Goal: Transaction & Acquisition: Purchase product/service

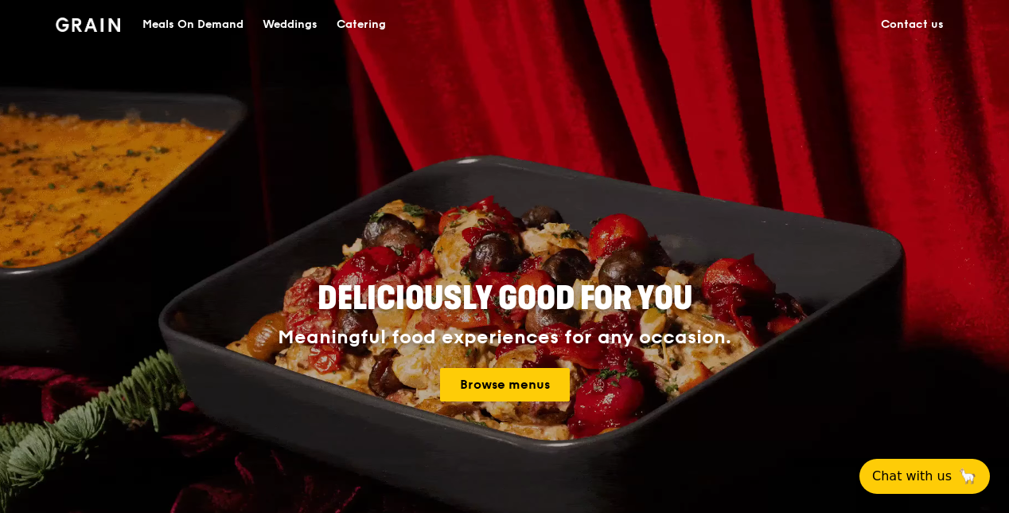
click at [180, 24] on div "Meals On Demand" at bounding box center [193, 25] width 101 height 48
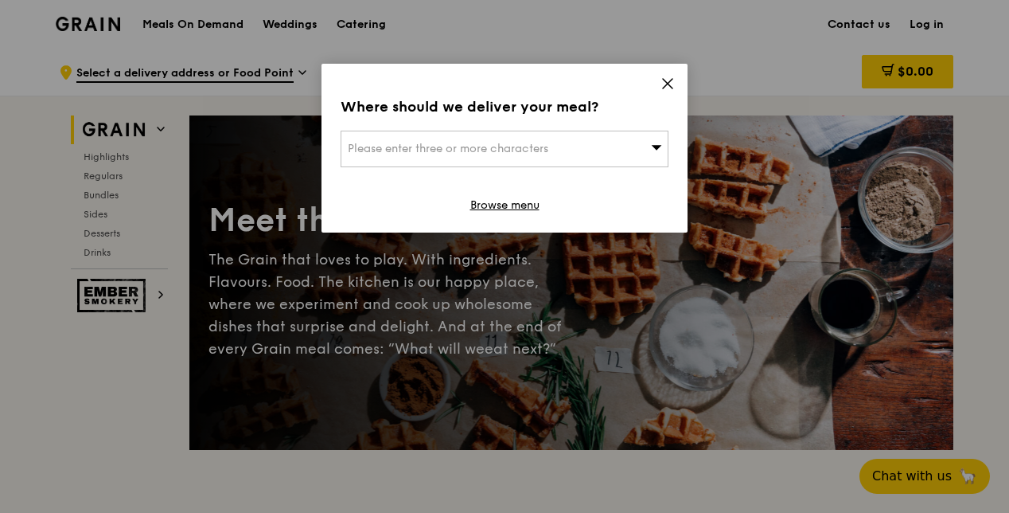
click at [617, 143] on div "Please enter three or more characters" at bounding box center [505, 149] width 328 height 37
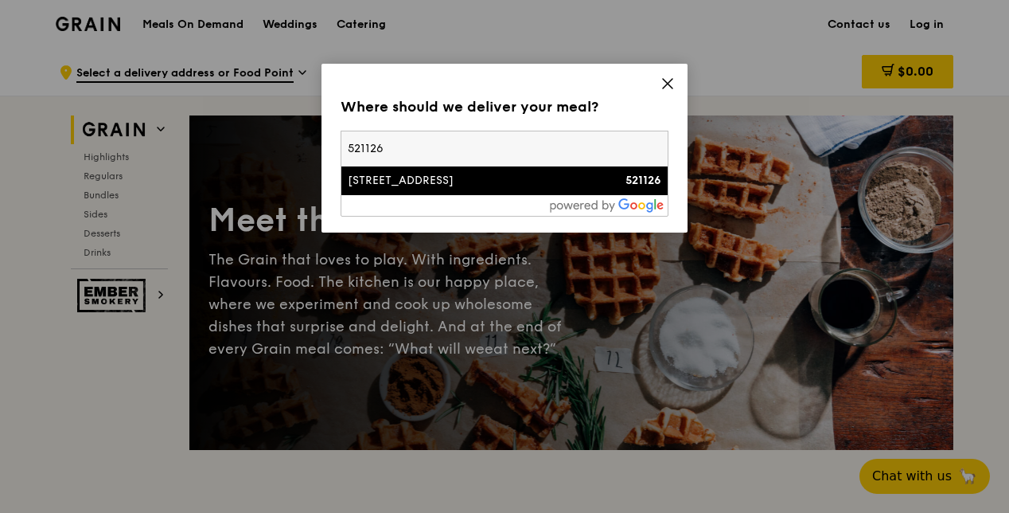
type input "521126"
click at [446, 177] on div "[STREET_ADDRESS]" at bounding box center [466, 181] width 236 height 16
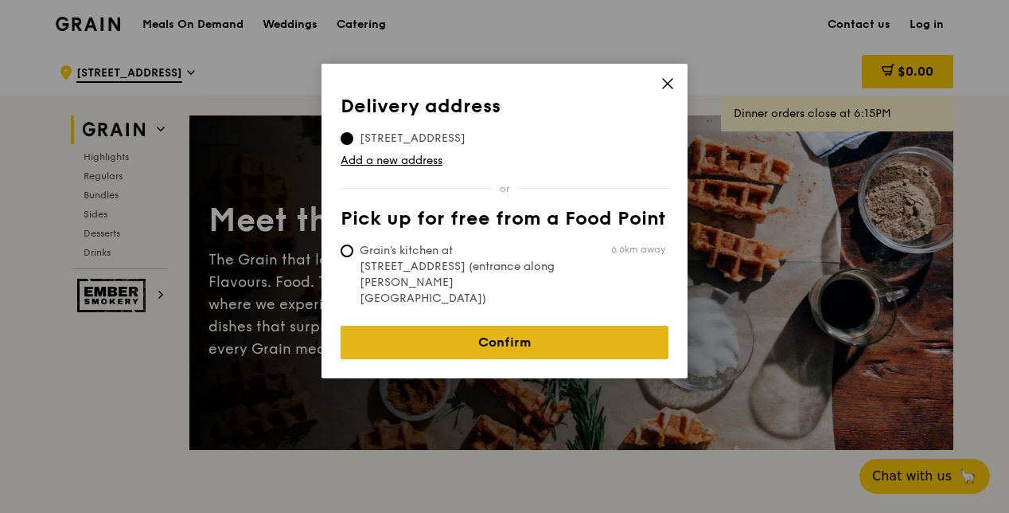
click at [553, 326] on link "Confirm" at bounding box center [505, 342] width 328 height 33
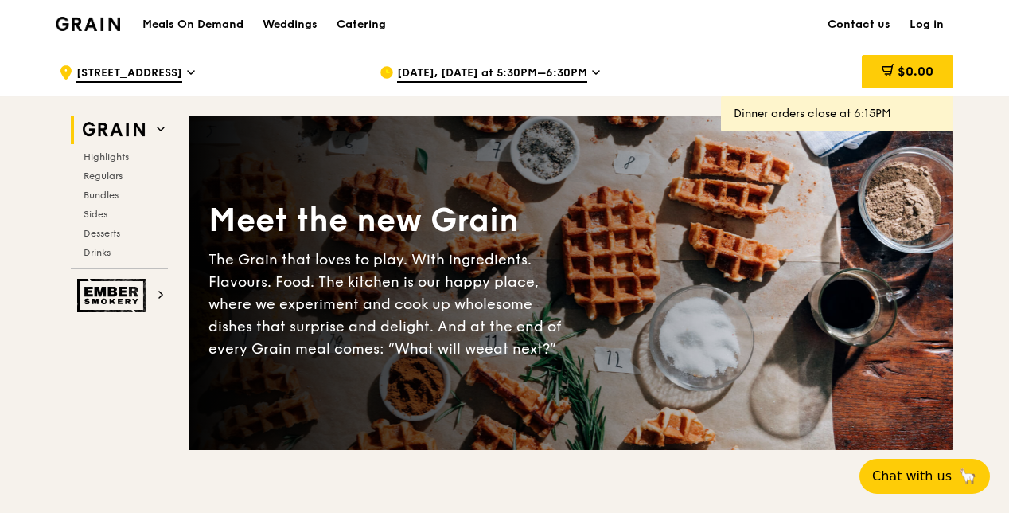
click at [575, 73] on span "[DATE], [DATE] at 5:30PM–6:30PM" at bounding box center [492, 74] width 190 height 18
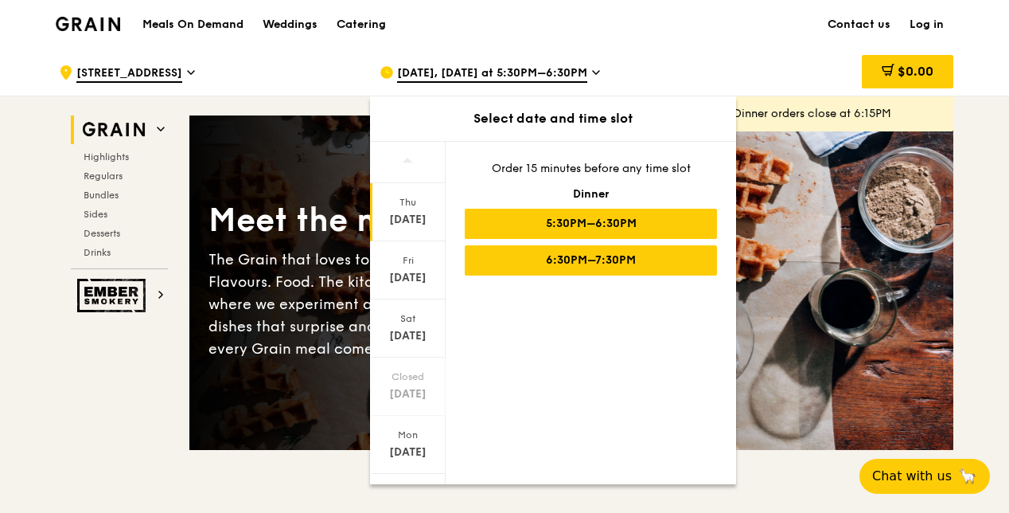
click at [589, 264] on div "6:30PM–7:30PM" at bounding box center [591, 260] width 252 height 30
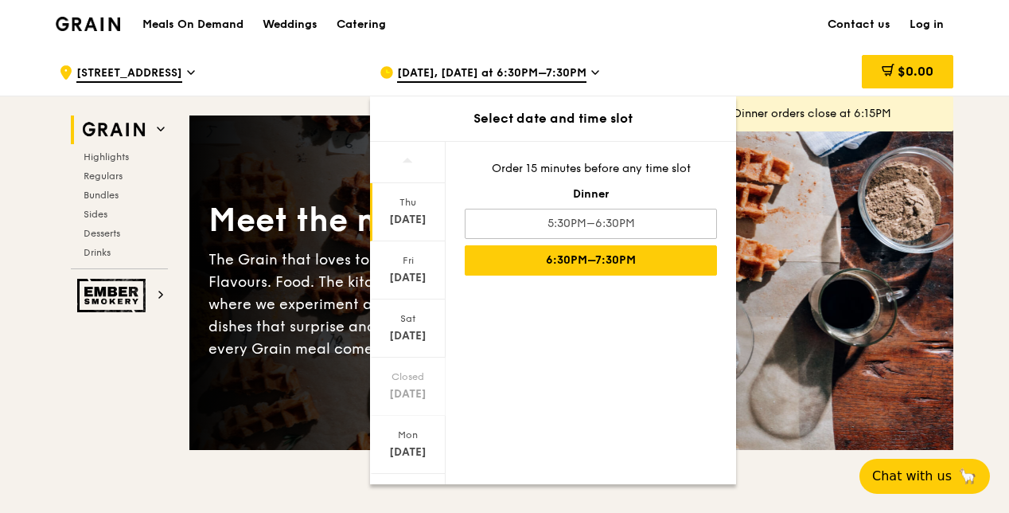
click at [588, 256] on div "6:30PM–7:30PM" at bounding box center [591, 260] width 252 height 30
click at [396, 217] on div "[DATE]" at bounding box center [408, 220] width 71 height 16
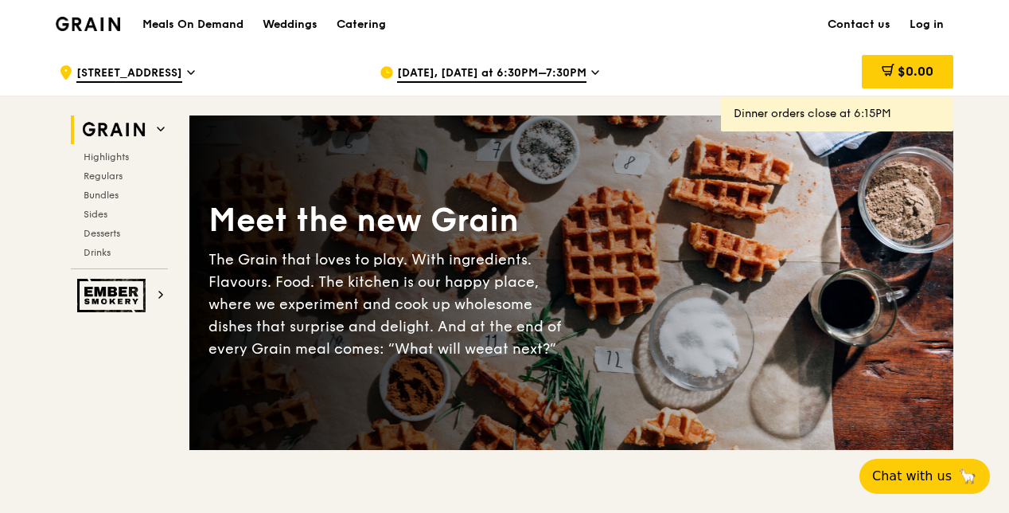
click at [126, 148] on div "Grain Highlights Regulars Bundles Sides Desserts Drinks" at bounding box center [119, 192] width 97 height 154
click at [123, 162] on div "Highlights Regulars Bundles Sides Desserts Drinks" at bounding box center [119, 204] width 97 height 108
click at [123, 159] on span "Highlights" at bounding box center [109, 156] width 51 height 11
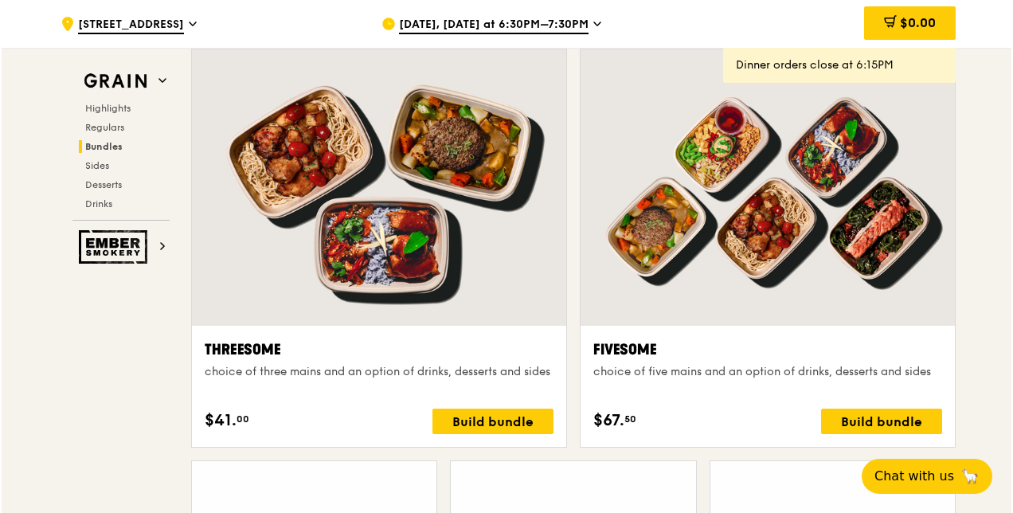
scroll to position [2759, 0]
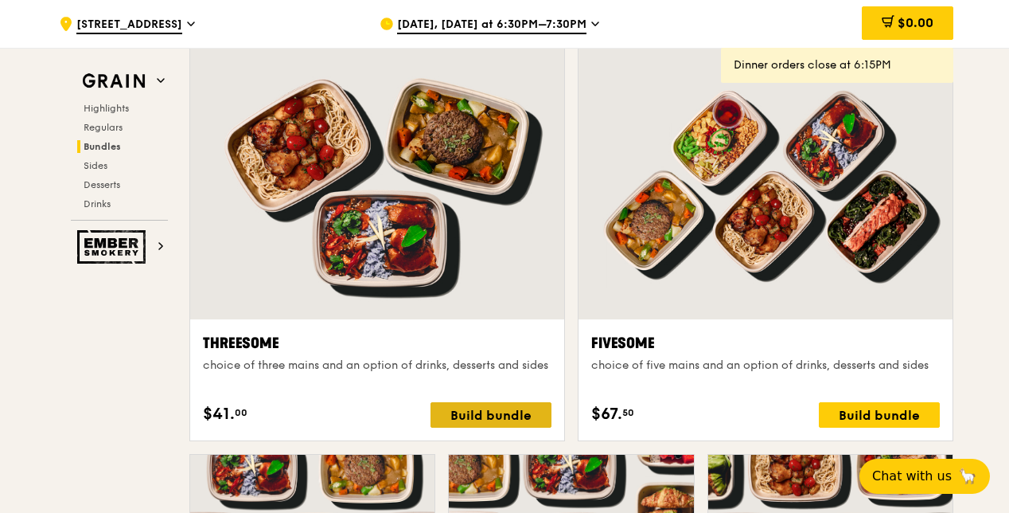
click at [490, 416] on div "Build bundle" at bounding box center [491, 414] width 121 height 25
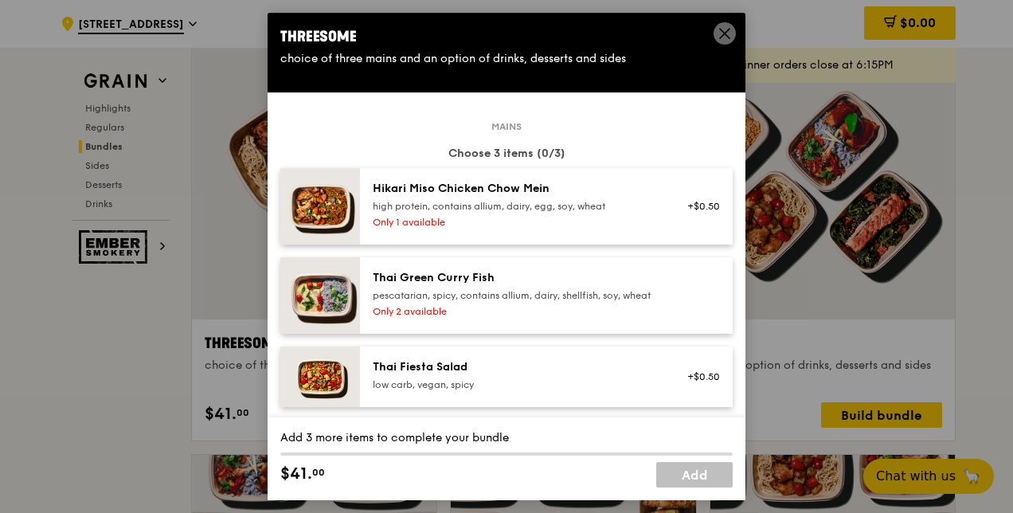
click at [611, 198] on div "Hikari Miso Chicken Chow Mein high protein, contains allium, dairy, egg, soy, w…" at bounding box center [516, 197] width 286 height 32
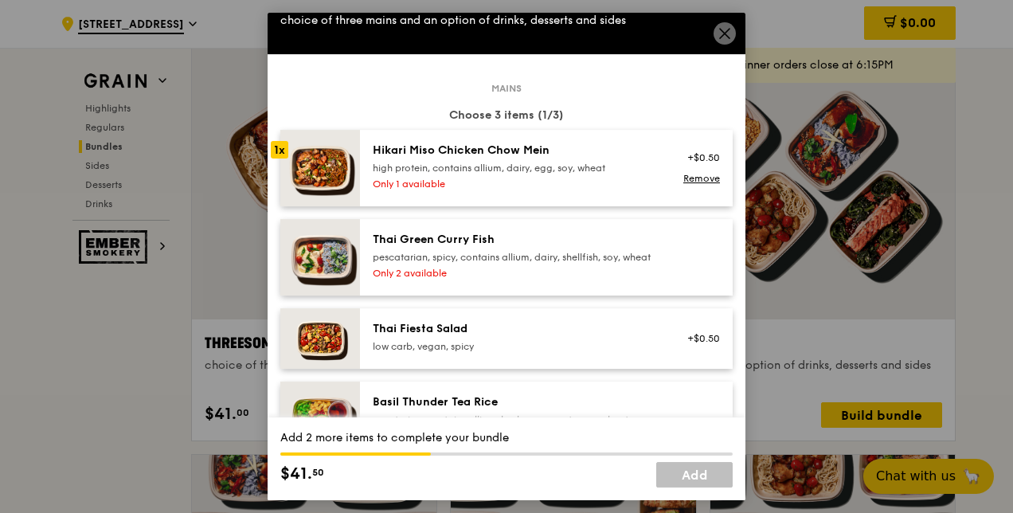
scroll to position [0, 0]
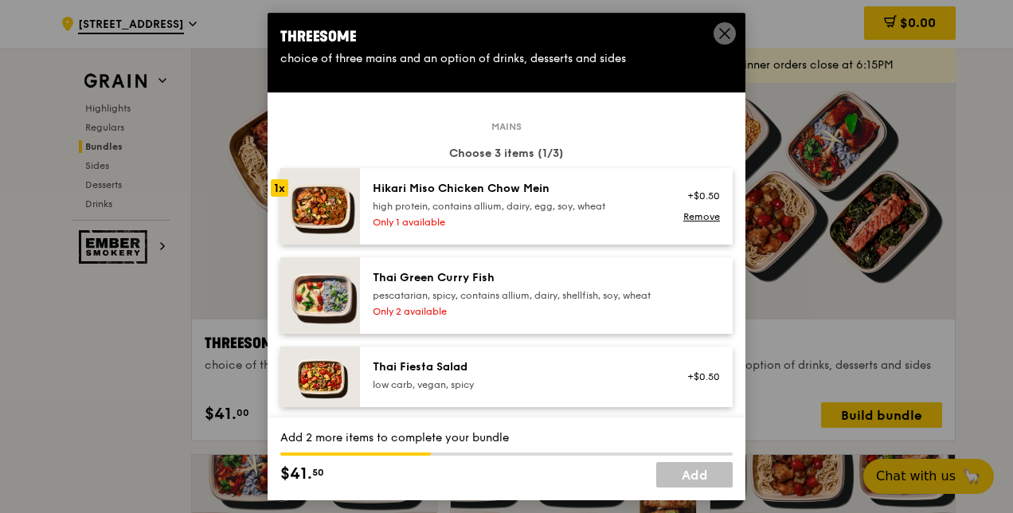
click at [506, 302] on div "pescatarian, spicy, contains allium, dairy, shellfish, soy, wheat" at bounding box center [516, 295] width 286 height 13
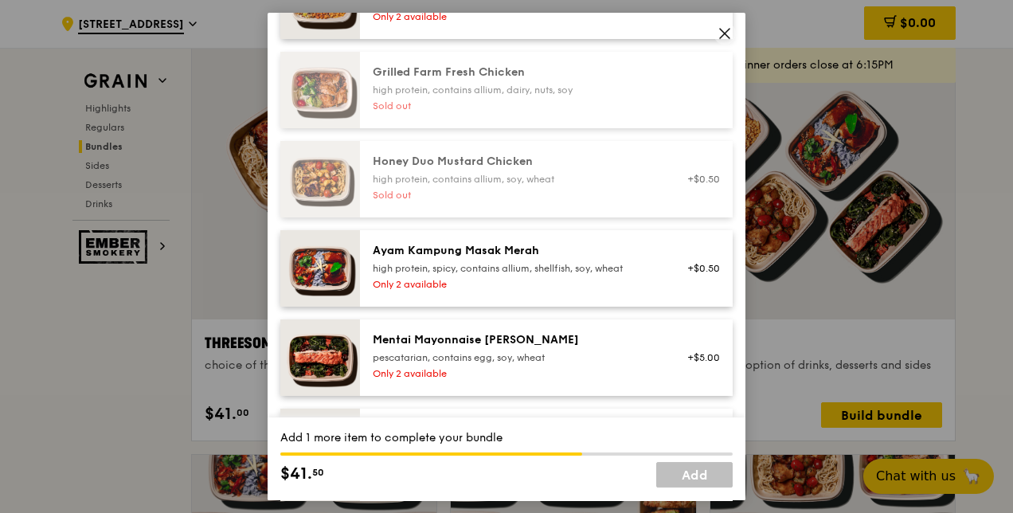
scroll to position [478, 0]
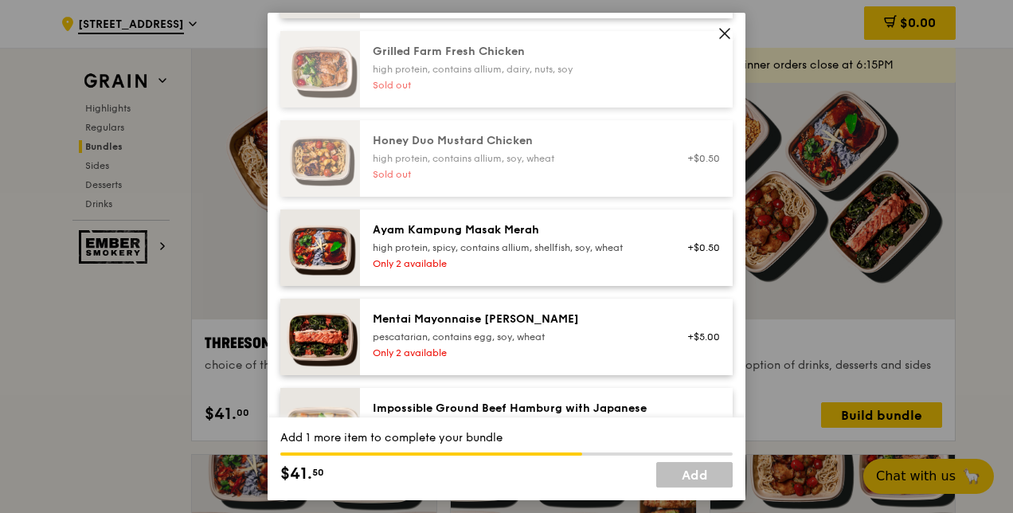
click at [525, 270] on div "Only 2 available" at bounding box center [516, 263] width 286 height 13
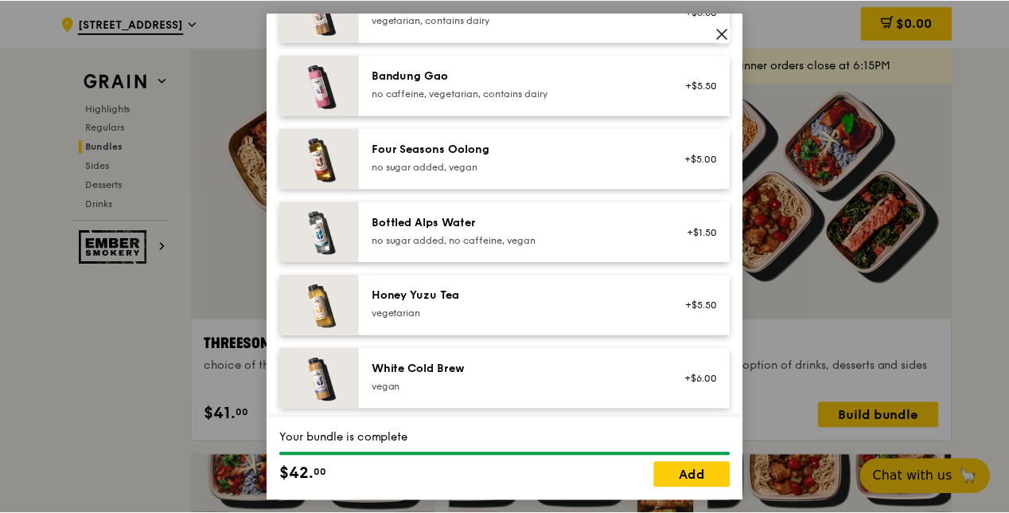
scroll to position [1990, 0]
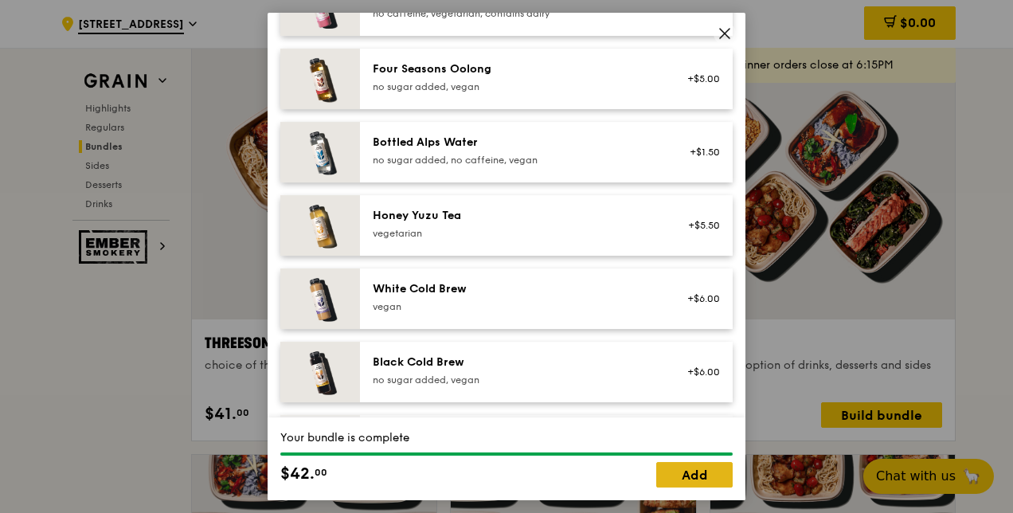
click at [693, 474] on link "Add" at bounding box center [694, 474] width 76 height 25
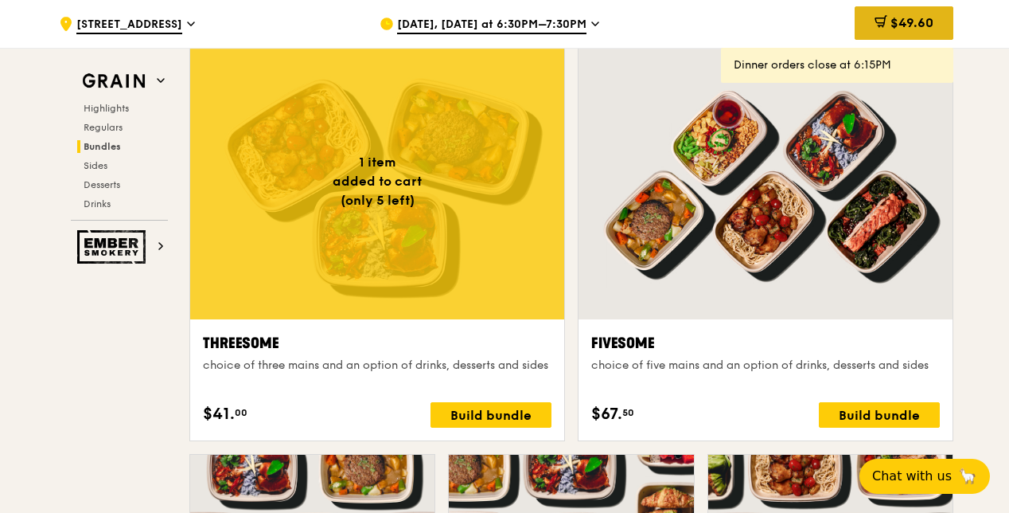
click at [931, 21] on span "$49.60" at bounding box center [912, 22] width 43 height 15
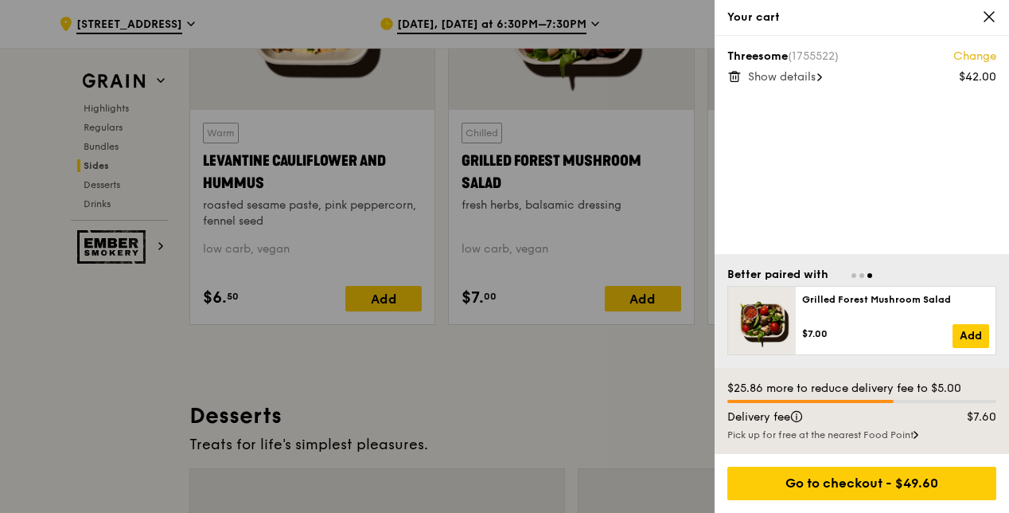
scroll to position [4192, 0]
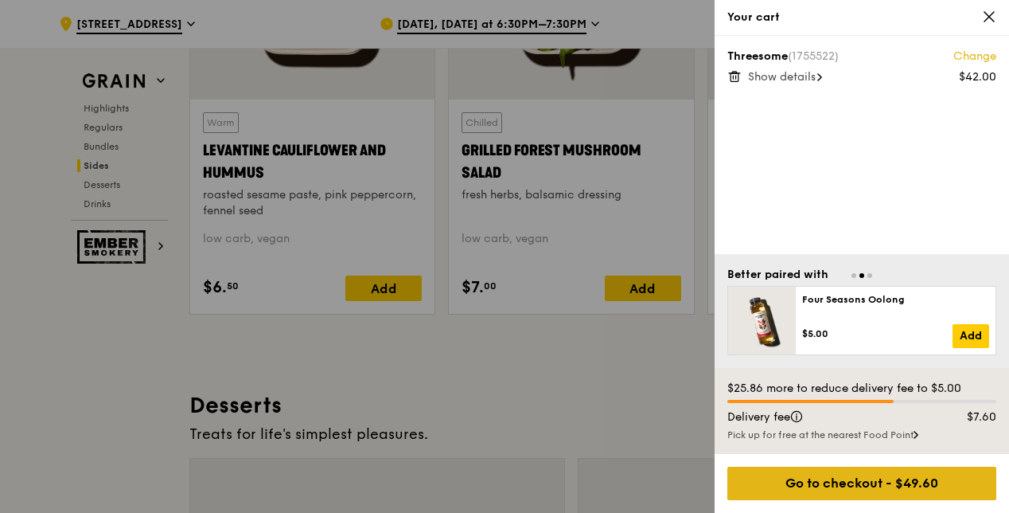
click at [888, 482] on div "Go to checkout - $49.60" at bounding box center [862, 483] width 269 height 33
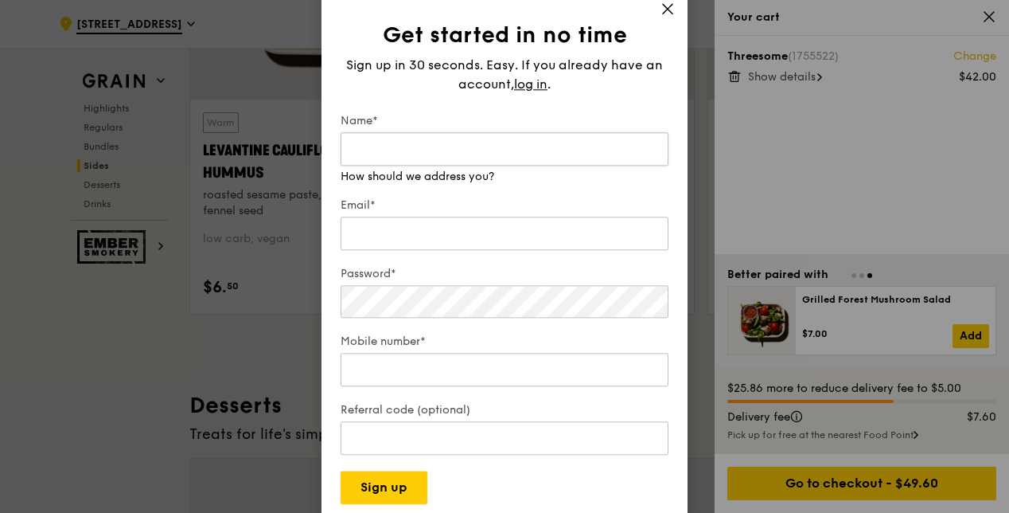
click at [475, 146] on input "Name*" at bounding box center [505, 148] width 328 height 33
click at [532, 84] on span "log in" at bounding box center [530, 84] width 33 height 19
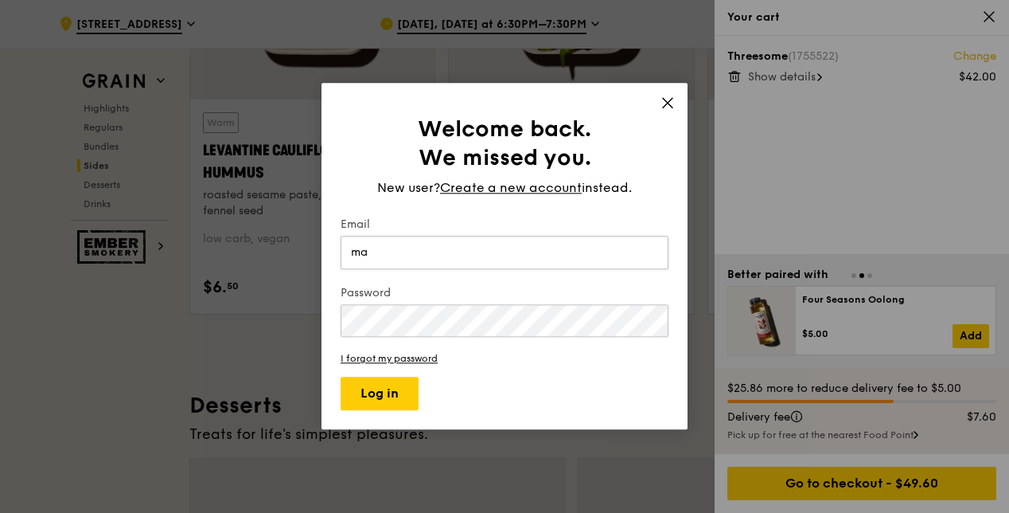
type input "[EMAIL_ADDRESS][DOMAIN_NAME]"
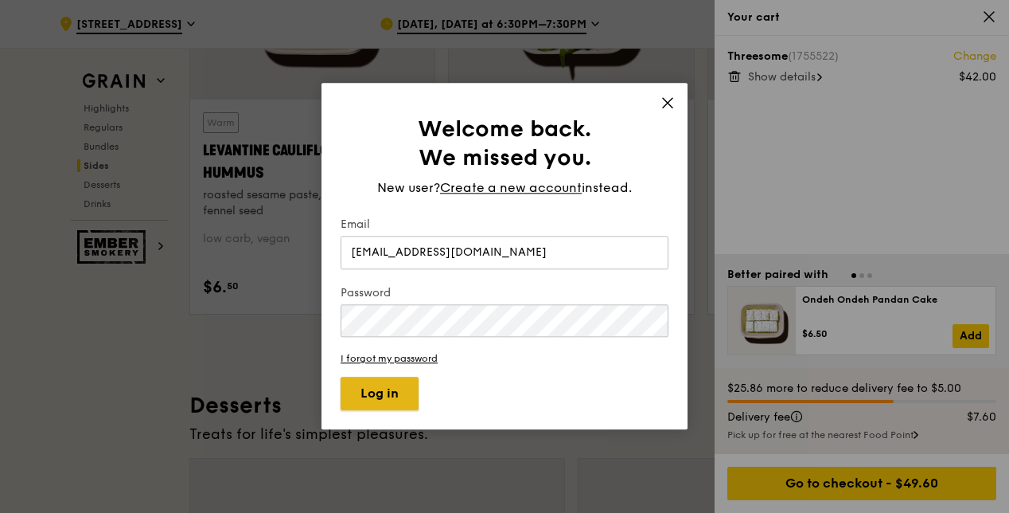
click at [374, 385] on button "Log in" at bounding box center [380, 393] width 78 height 33
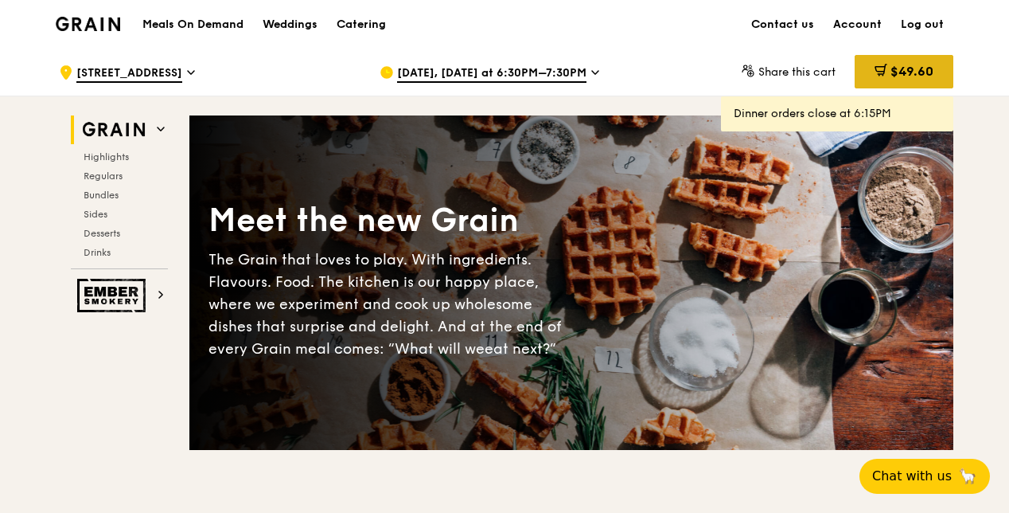
click at [929, 68] on span "$49.60" at bounding box center [912, 71] width 43 height 15
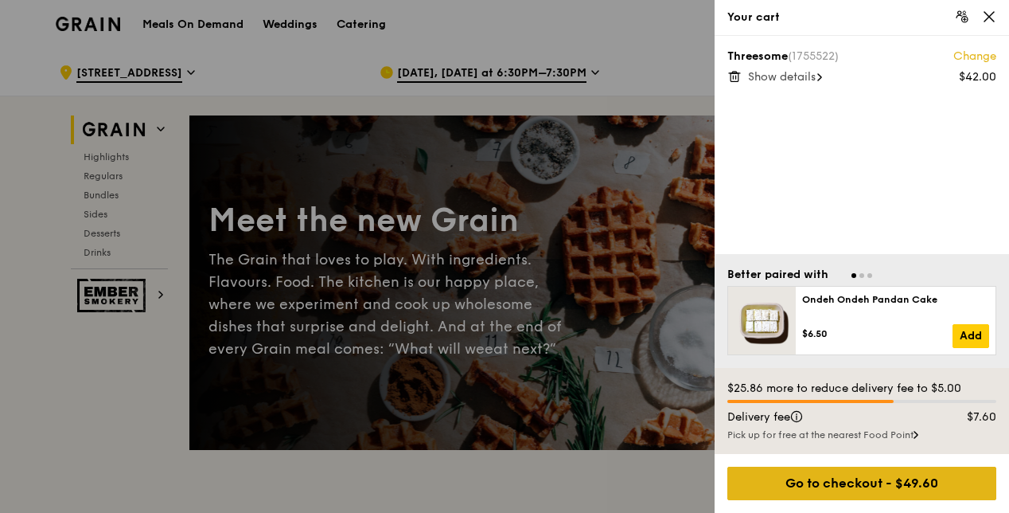
click at [923, 485] on div "Go to checkout - $49.60" at bounding box center [862, 483] width 269 height 33
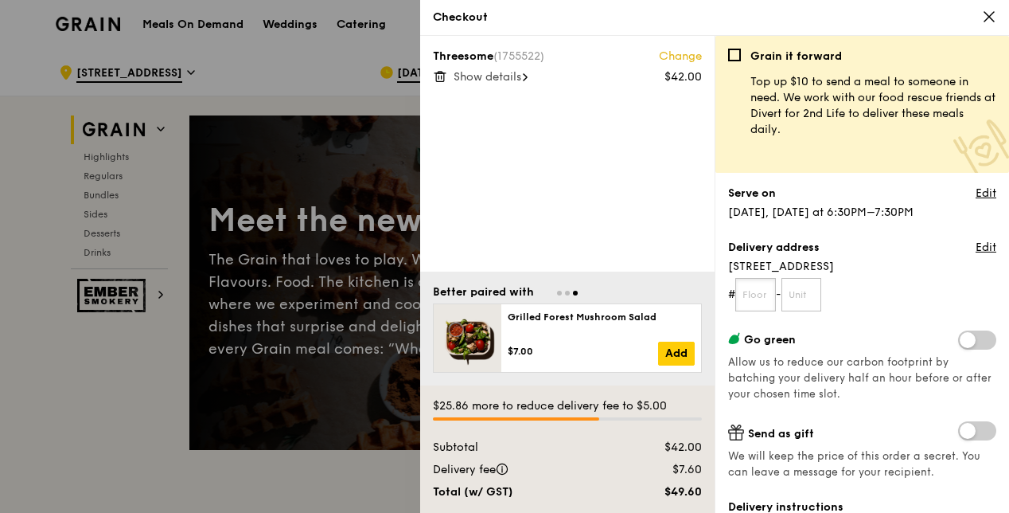
click at [763, 301] on input "text" at bounding box center [756, 294] width 41 height 33
type input "04"
click at [808, 292] on input "text" at bounding box center [802, 294] width 41 height 33
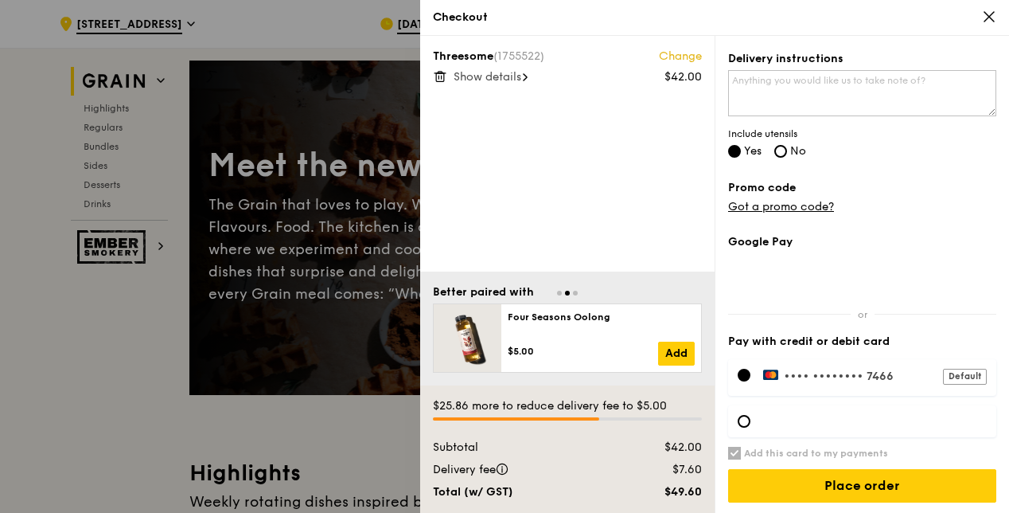
scroll to position [80, 0]
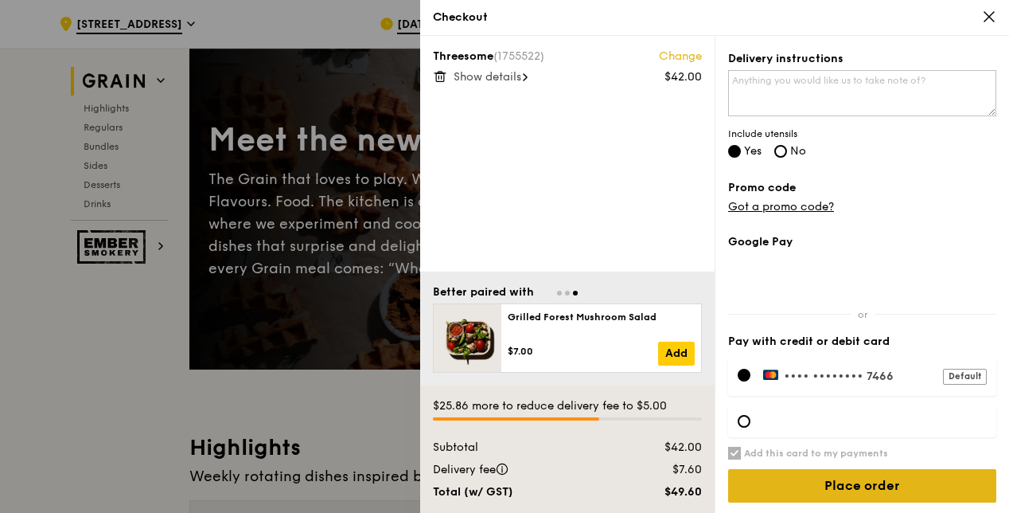
type input "462"
click at [877, 481] on input "Place order" at bounding box center [862, 485] width 268 height 33
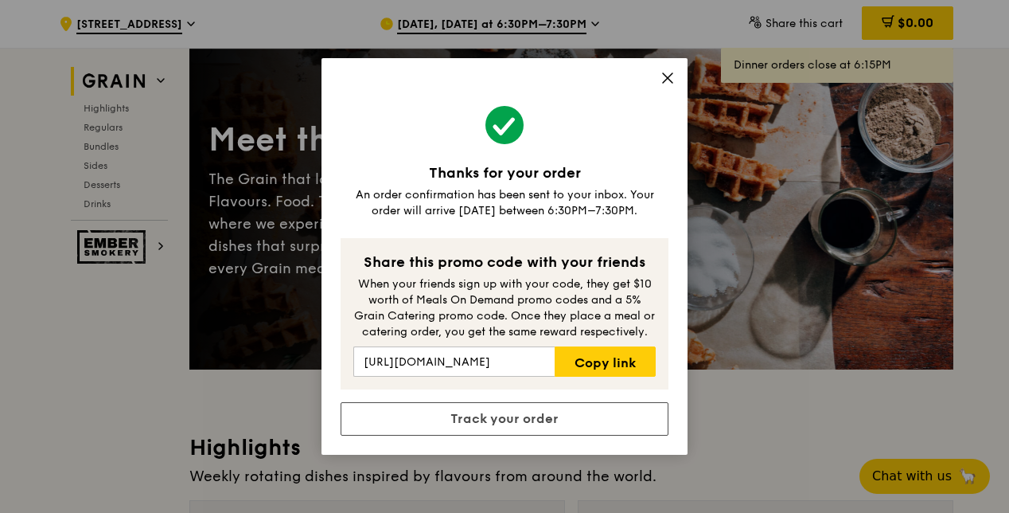
click at [663, 76] on icon at bounding box center [668, 78] width 14 height 14
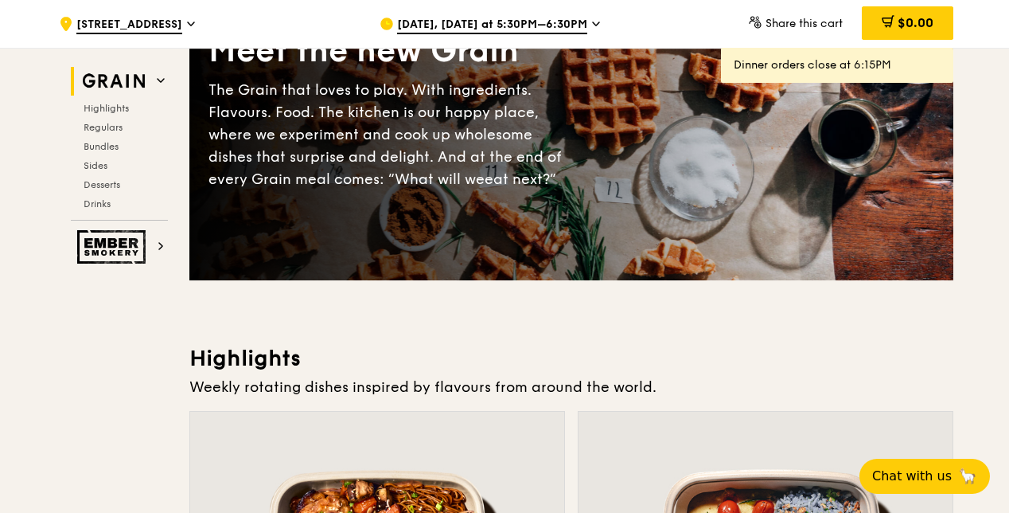
scroll to position [0, 0]
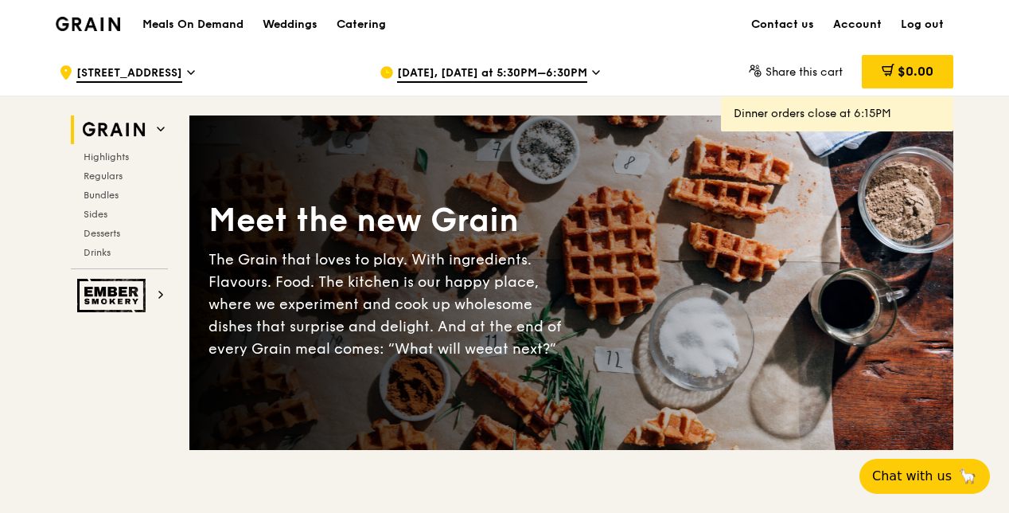
click at [143, 77] on span "[STREET_ADDRESS]" at bounding box center [129, 74] width 106 height 18
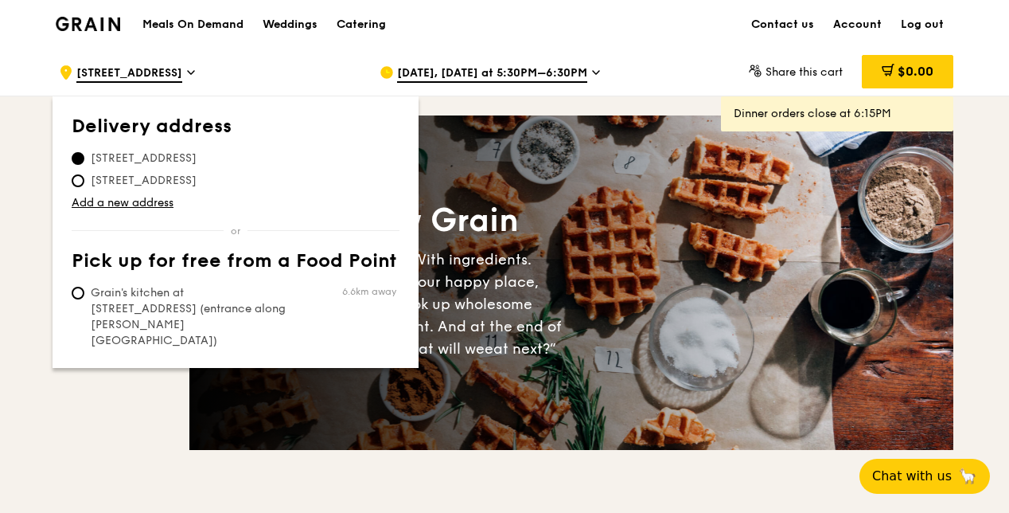
click at [153, 186] on span "126 Tampines Street 11, 521126, #04-462" at bounding box center [144, 181] width 144 height 16
click at [84, 186] on input "126 Tampines Street 11, 521126, #04-462" at bounding box center [78, 180] width 13 height 13
radio input "true"
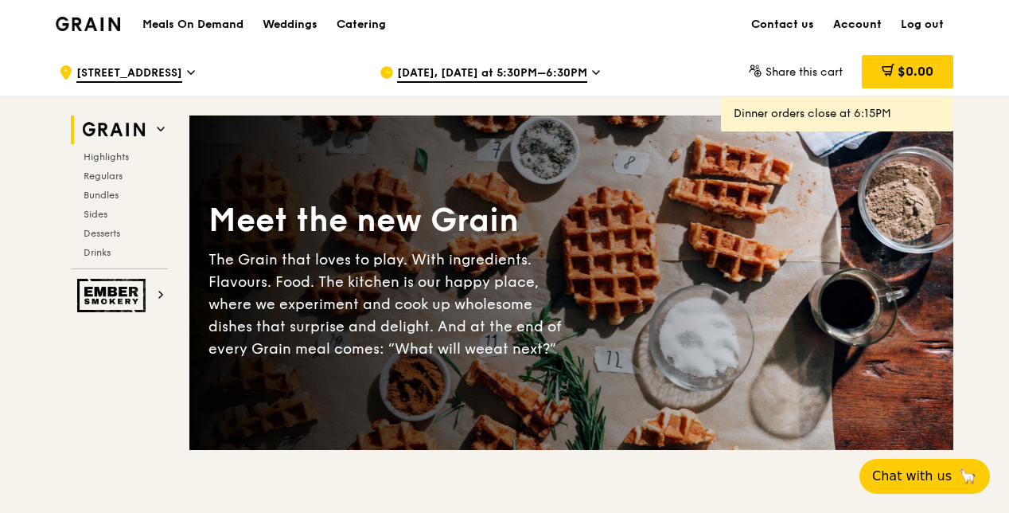
click at [854, 25] on link "Account" at bounding box center [858, 25] width 68 height 48
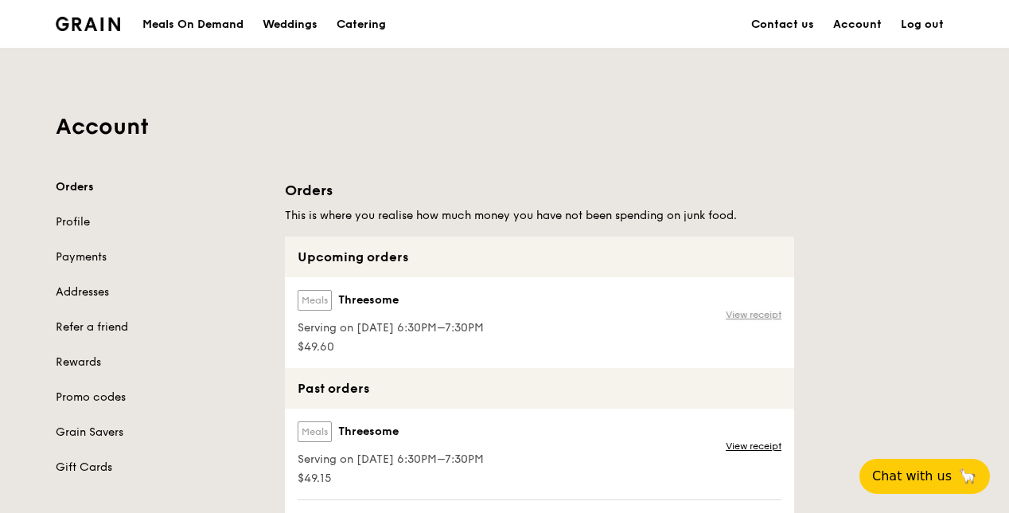
click at [746, 310] on link "View receipt" at bounding box center [754, 314] width 56 height 13
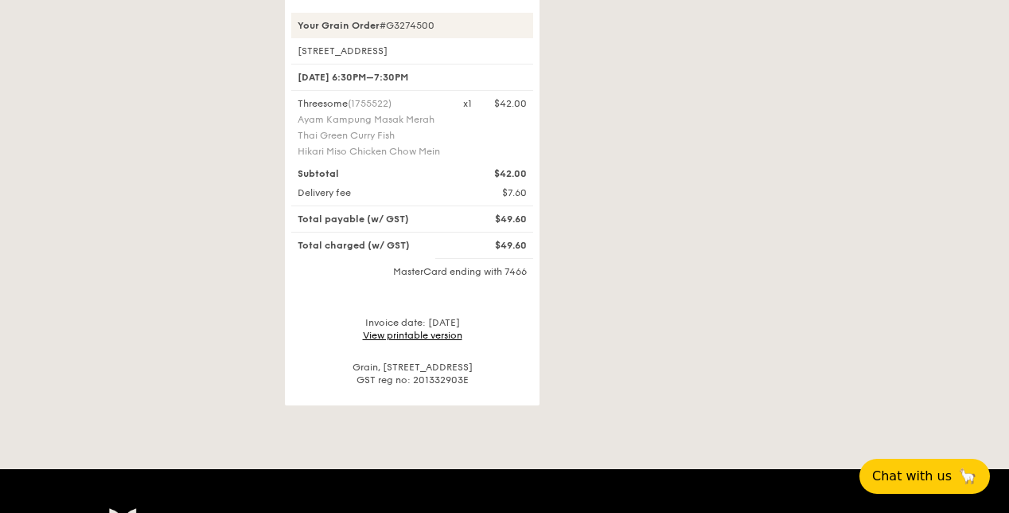
scroll to position [159, 0]
